Goal: Find specific page/section: Find specific page/section

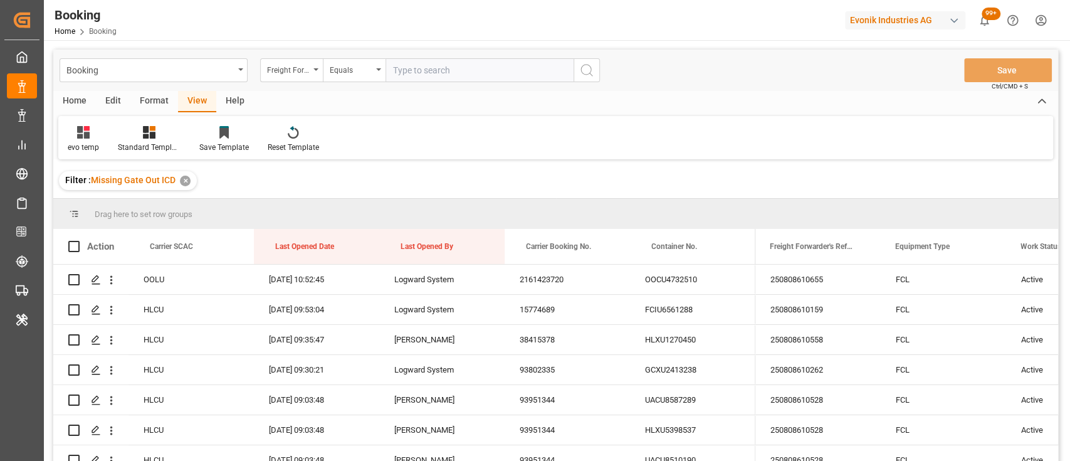
click at [867, 22] on div "Evonik Industries AG" at bounding box center [905, 20] width 120 height 18
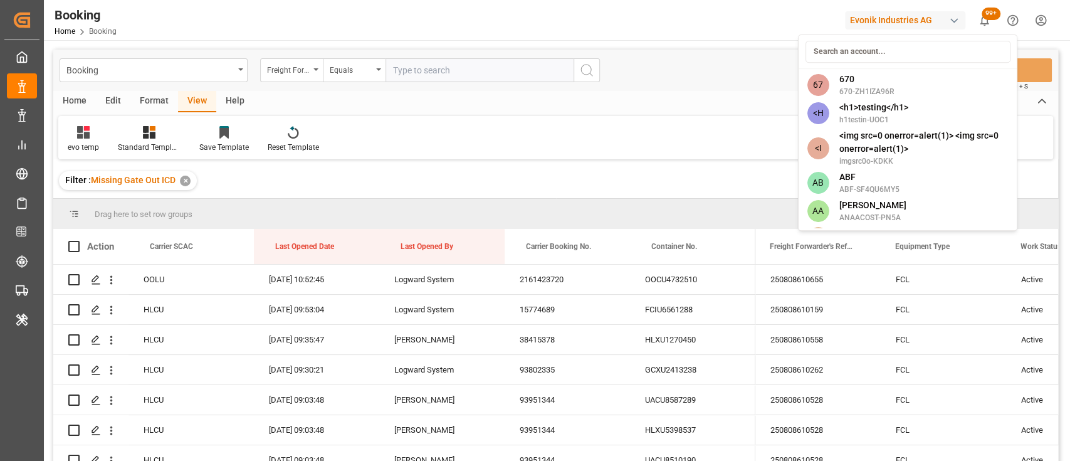
click at [20, 141] on html "Created by potrace 1.15, written by Peter Selinger 2001-2017 Created by potrace…" at bounding box center [535, 230] width 1070 height 461
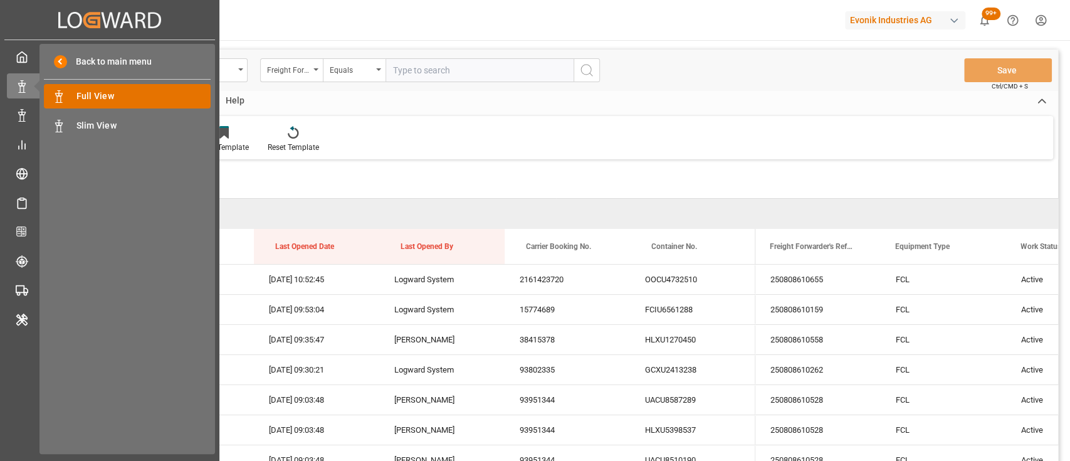
click at [110, 100] on span "Full View" at bounding box center [143, 96] width 135 height 13
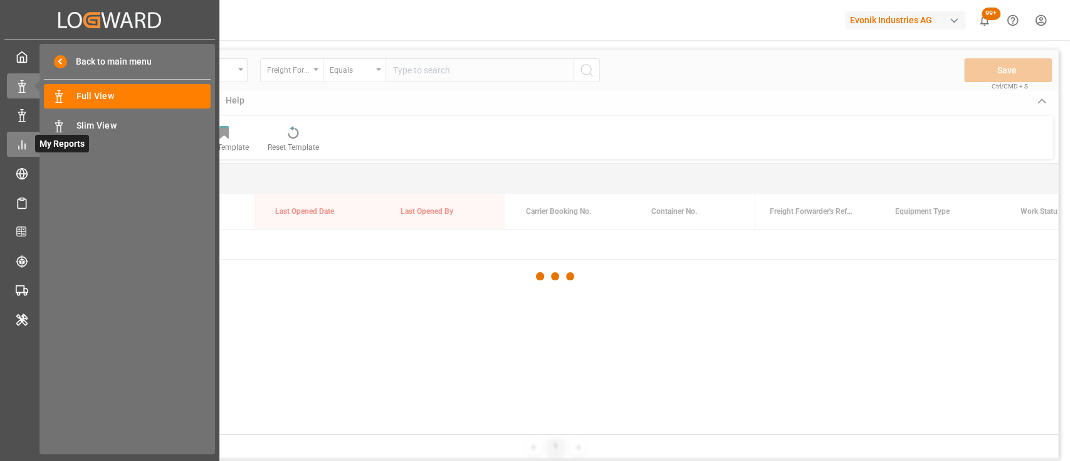
click at [22, 144] on line at bounding box center [22, 144] width 0 height 8
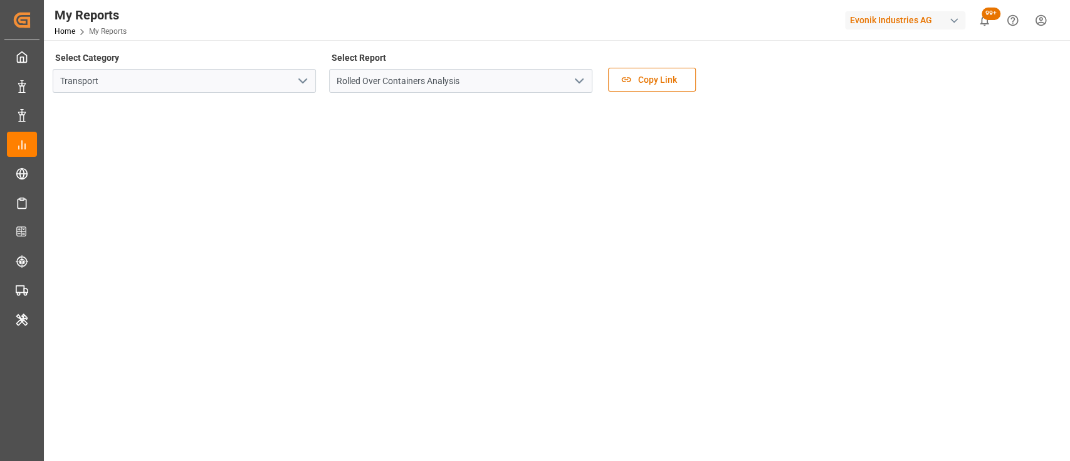
click at [301, 78] on icon "open menu" at bounding box center [302, 80] width 15 height 15
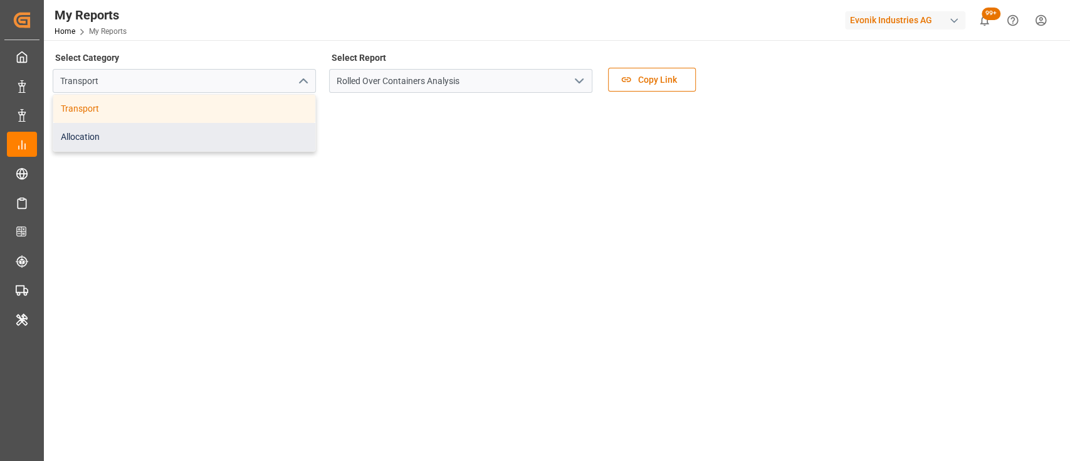
click at [271, 135] on div "Allocation" at bounding box center [184, 137] width 262 height 28
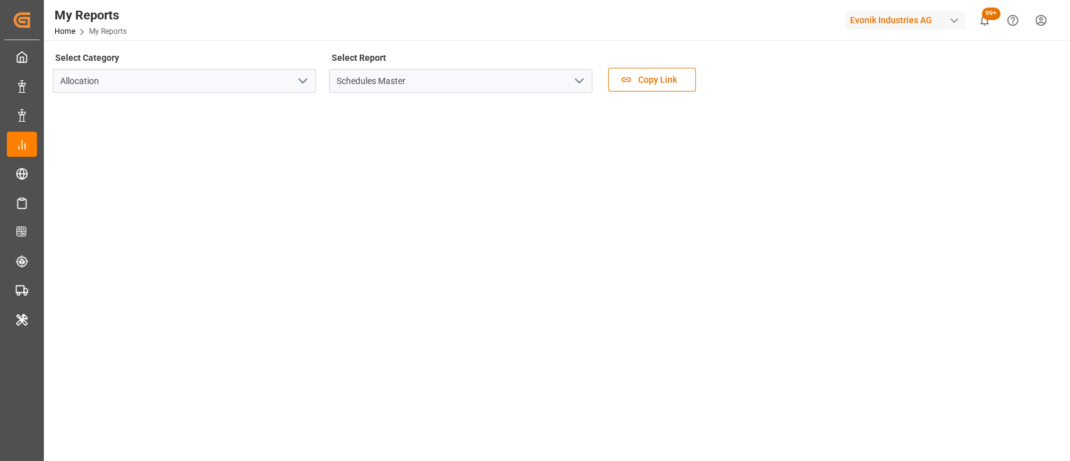
click at [577, 81] on polyline "open menu" at bounding box center [579, 81] width 8 height 4
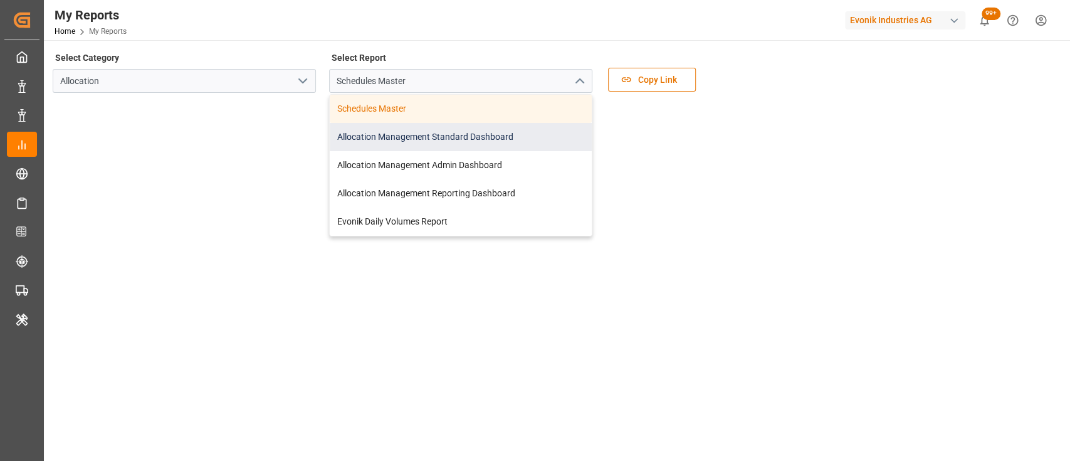
click at [429, 140] on div "Allocation Management Standard Dashboard" at bounding box center [461, 137] width 262 height 28
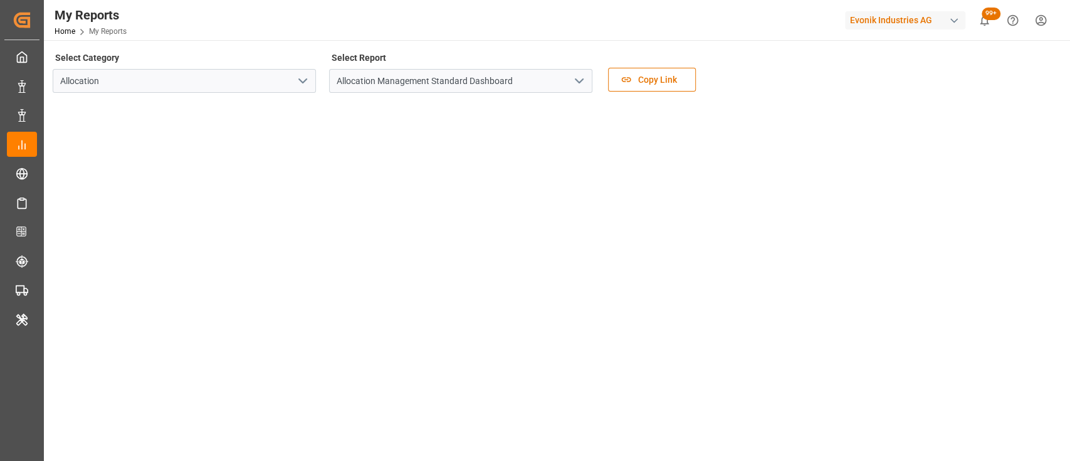
click at [732, 88] on div "Select Category Allocation Select Report Allocation Management Standard Dashboa…" at bounding box center [556, 75] width 1006 height 53
click at [232, 31] on div "My Reports Home My Reports Evonik Industries AG 99+ Notifications Only show unr…" at bounding box center [552, 20] width 1035 height 40
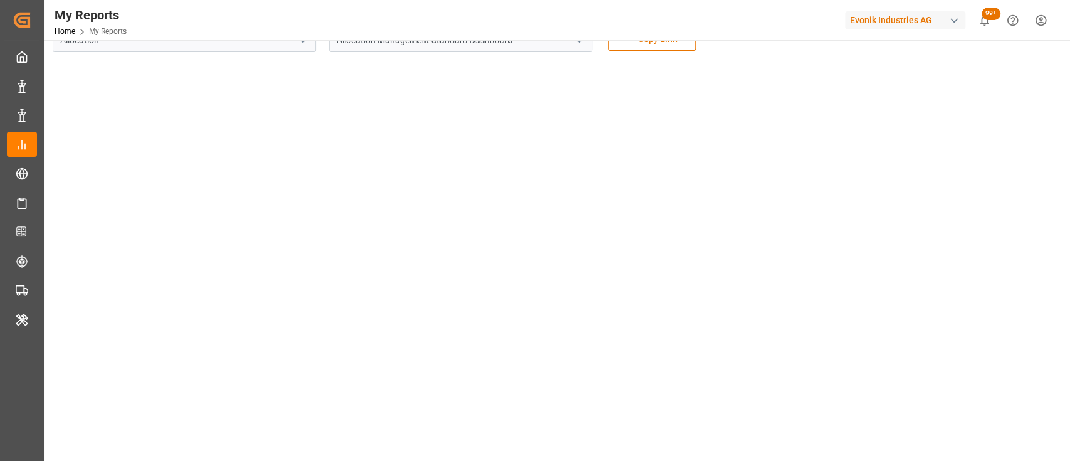
scroll to position [50, 0]
click at [859, 23] on div "Evonik Industries AG" at bounding box center [905, 20] width 120 height 18
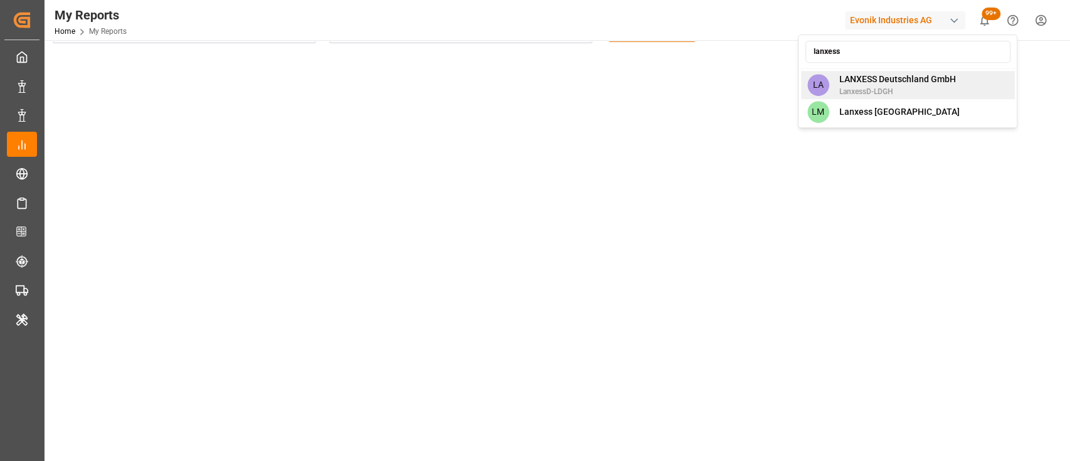
type input "lanxess"
click at [879, 87] on span "LanxessD-LDGH" at bounding box center [896, 91] width 117 height 11
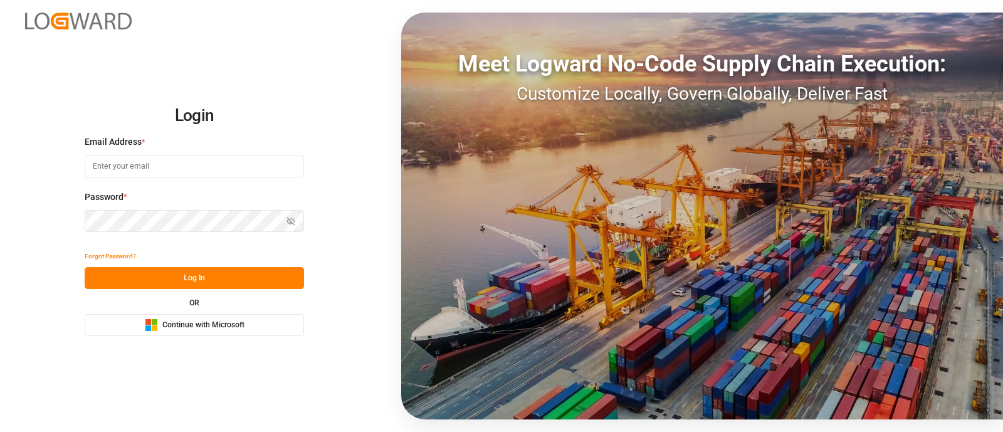
click at [169, 325] on span "Continue with Microsoft" at bounding box center [203, 325] width 82 height 11
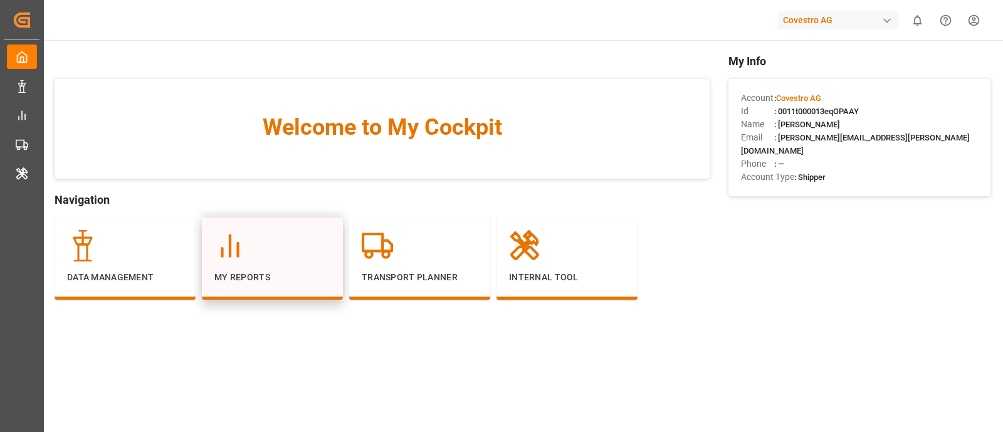
click at [276, 273] on p "My Reports" at bounding box center [272, 277] width 116 height 13
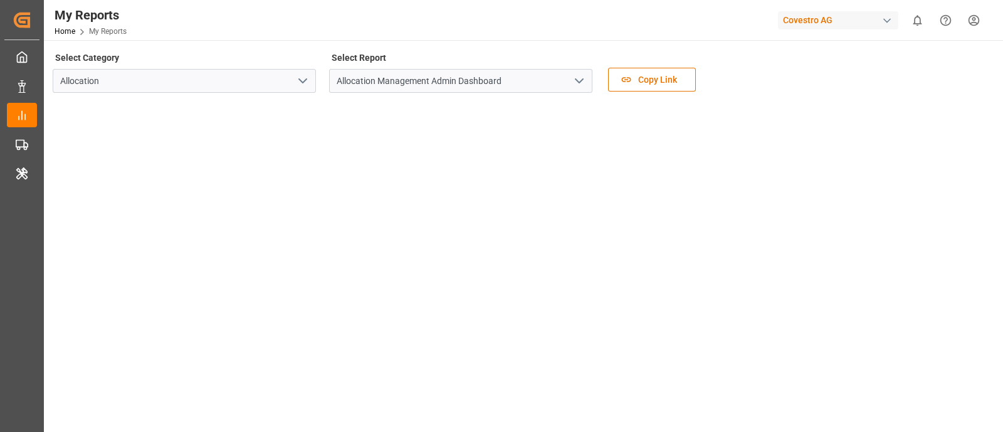
click at [577, 75] on icon "open menu" at bounding box center [579, 80] width 15 height 15
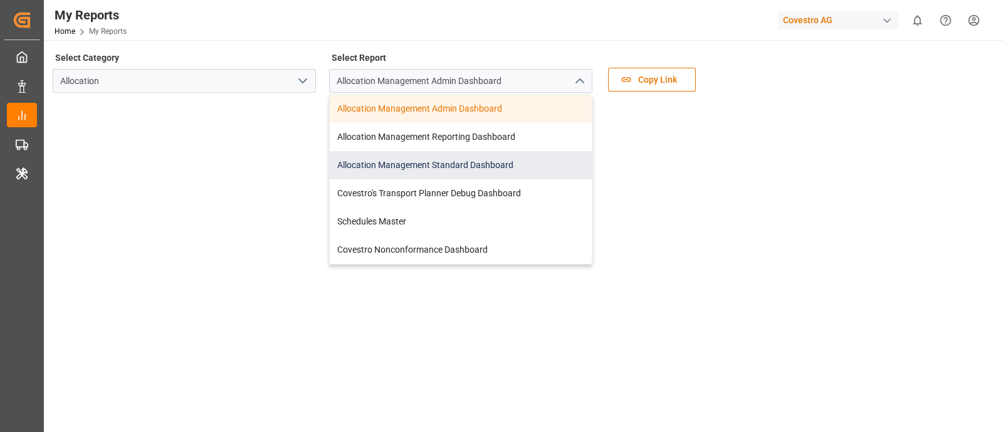
click at [493, 163] on div "Allocation Management Standard Dashboard" at bounding box center [461, 165] width 262 height 28
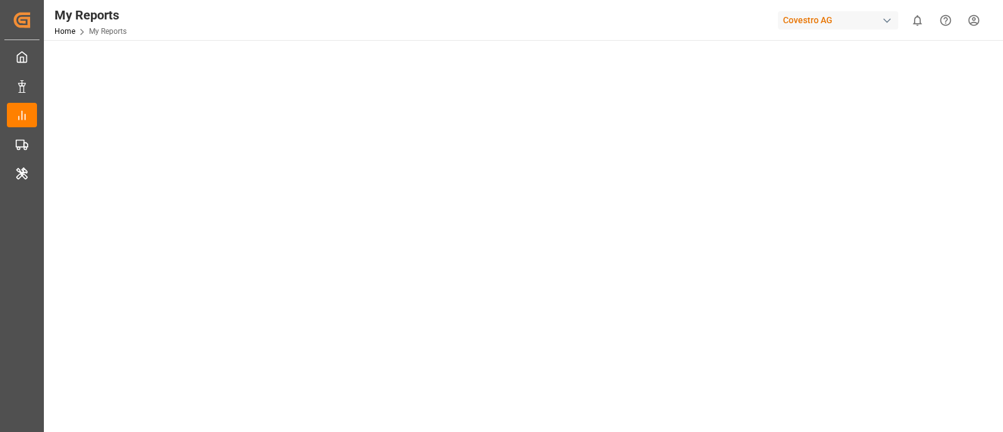
scroll to position [43, 0]
click at [909, 46] on div "Select Category Allocation Select Report Allocation Management Standard Dashboa…" at bounding box center [522, 32] width 939 height 53
click at [998, 24] on div "My Reports Home My Reports Covestro AG 0 Notifications Only show unread All Wat…" at bounding box center [519, 20] width 968 height 40
